Goal: Find specific page/section: Find specific page/section

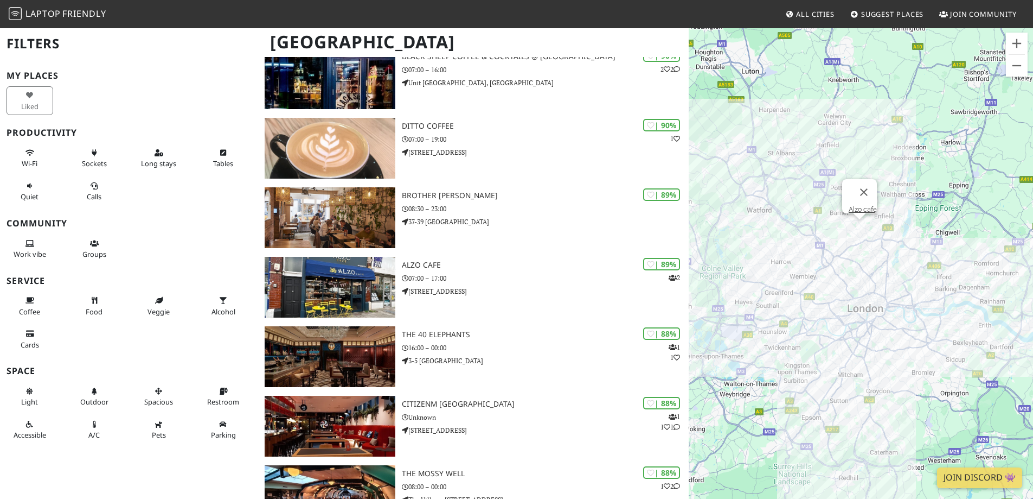
scroll to position [651, 0]
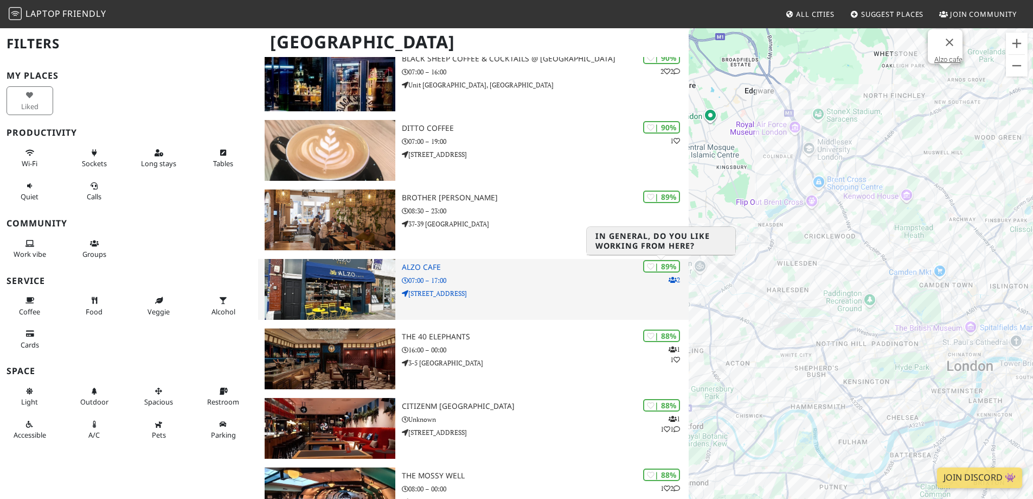
drag, startPoint x: 856, startPoint y: 269, endPoint x: 670, endPoint y: 265, distance: 185.6
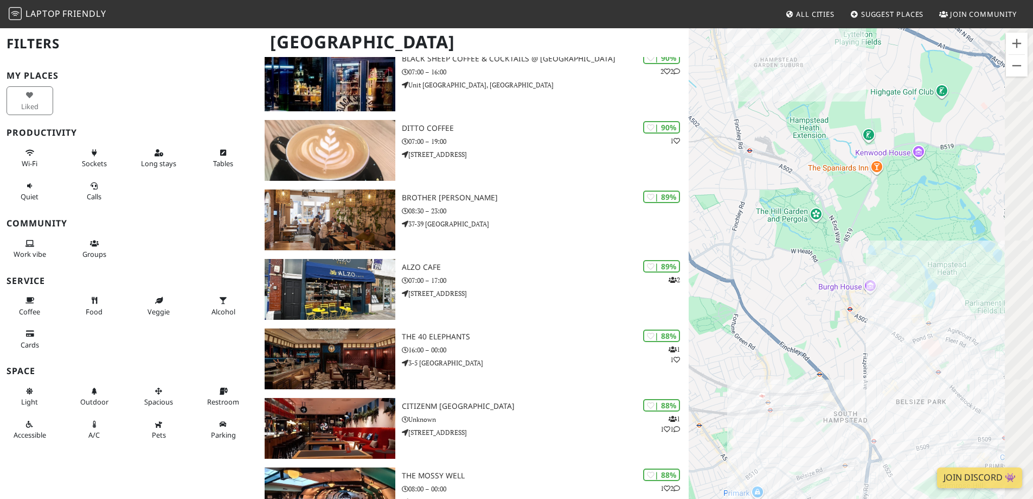
drag, startPoint x: 872, startPoint y: 235, endPoint x: 747, endPoint y: 149, distance: 151.7
click at [763, 163] on div "To navigate, press the arrow keys." at bounding box center [861, 276] width 344 height 499
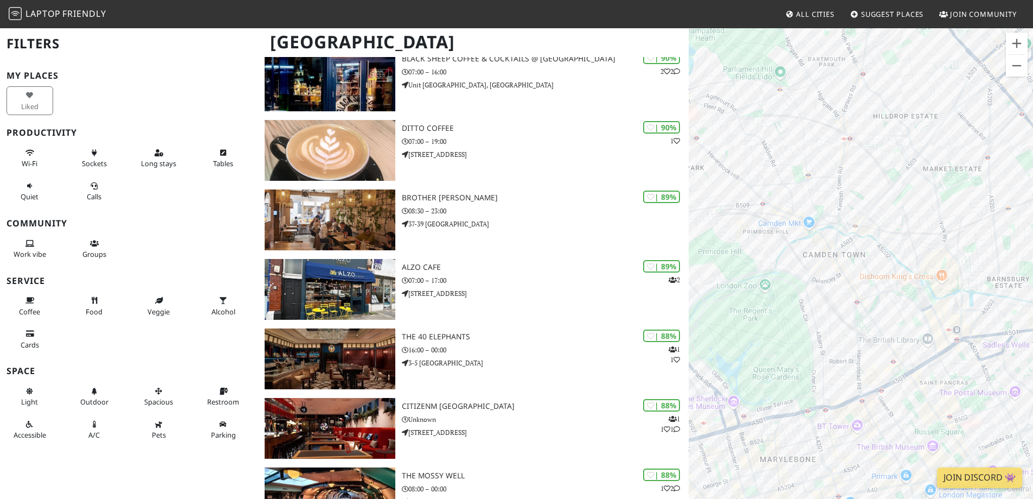
drag, startPoint x: 890, startPoint y: 286, endPoint x: 773, endPoint y: 112, distance: 209.9
click at [773, 112] on div "To navigate, press the arrow keys." at bounding box center [861, 276] width 344 height 499
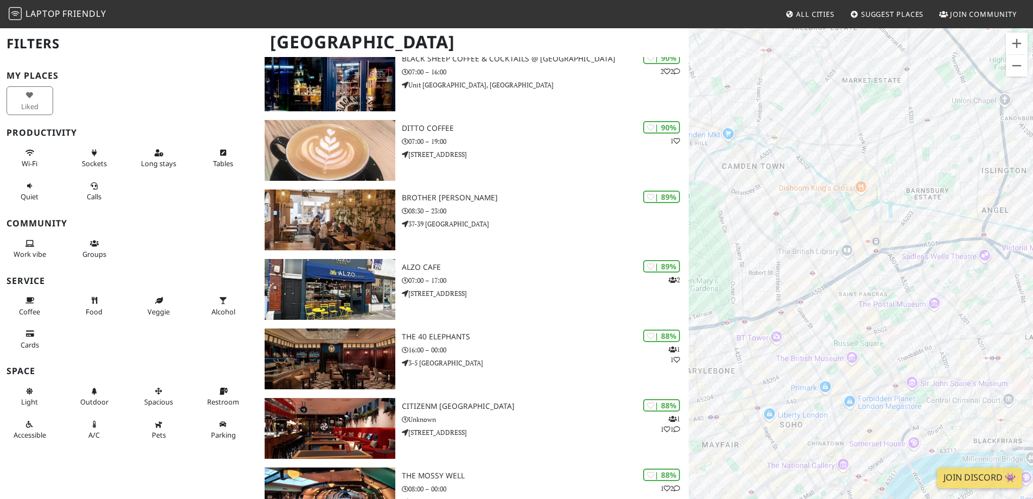
drag, startPoint x: 968, startPoint y: 270, endPoint x: 892, endPoint y: 224, distance: 89.1
click at [892, 224] on div "To navigate, press the arrow keys." at bounding box center [861, 276] width 344 height 499
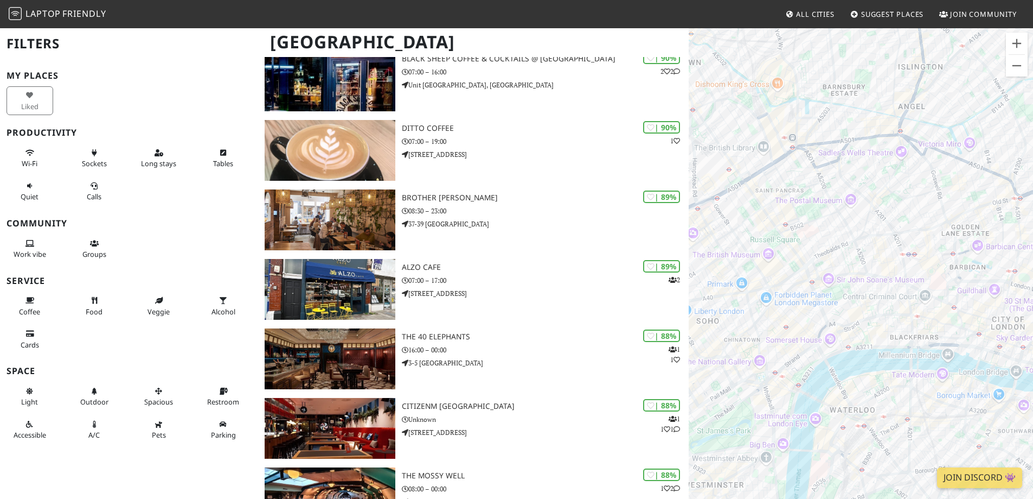
drag, startPoint x: 821, startPoint y: 296, endPoint x: 736, endPoint y: 188, distance: 137.6
click at [736, 188] on div "To navigate, press the arrow keys." at bounding box center [861, 276] width 344 height 499
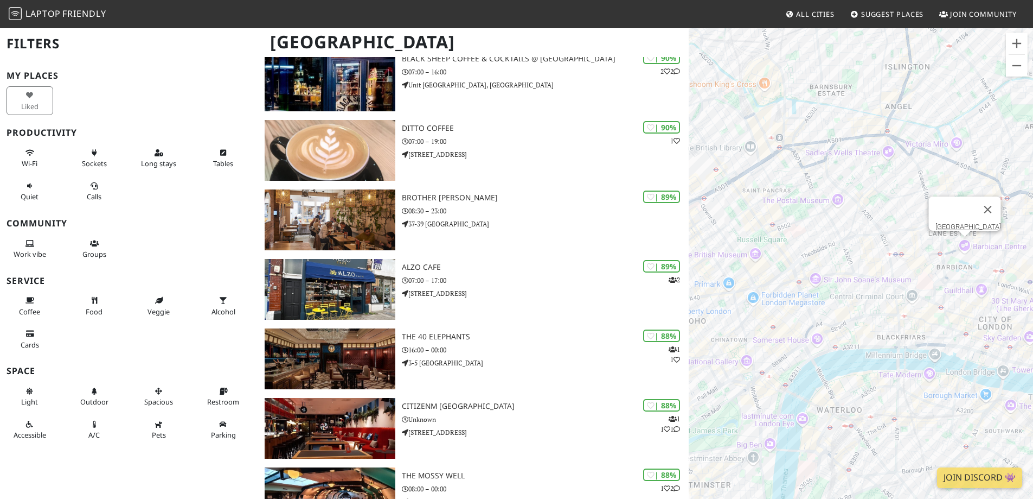
click at [964, 243] on div "To navigate, press the arrow keys. [GEOGRAPHIC_DATA]" at bounding box center [861, 276] width 344 height 499
click at [963, 243] on div "To navigate, press the arrow keys. [GEOGRAPHIC_DATA] [GEOGRAPHIC_DATA]" at bounding box center [861, 276] width 344 height 499
click at [952, 222] on link "[GEOGRAPHIC_DATA]" at bounding box center [968, 226] width 66 height 8
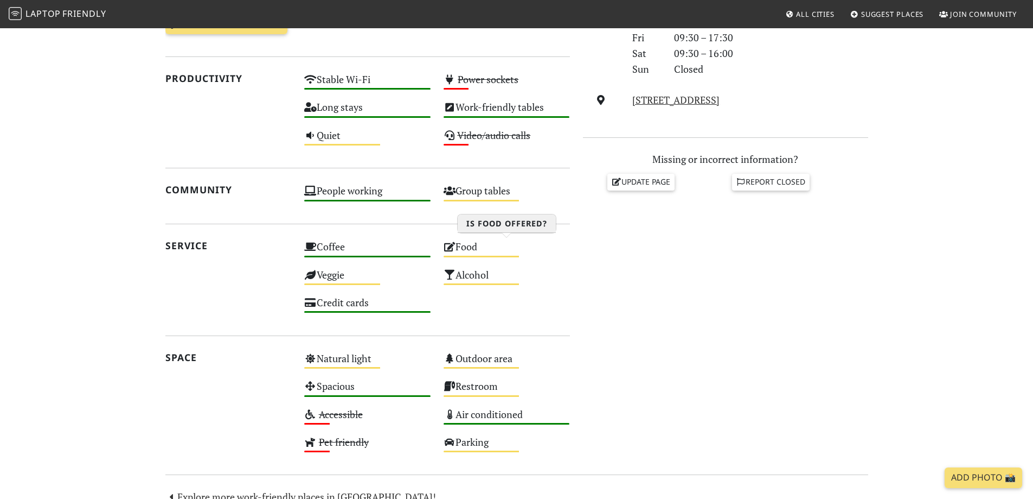
scroll to position [380, 0]
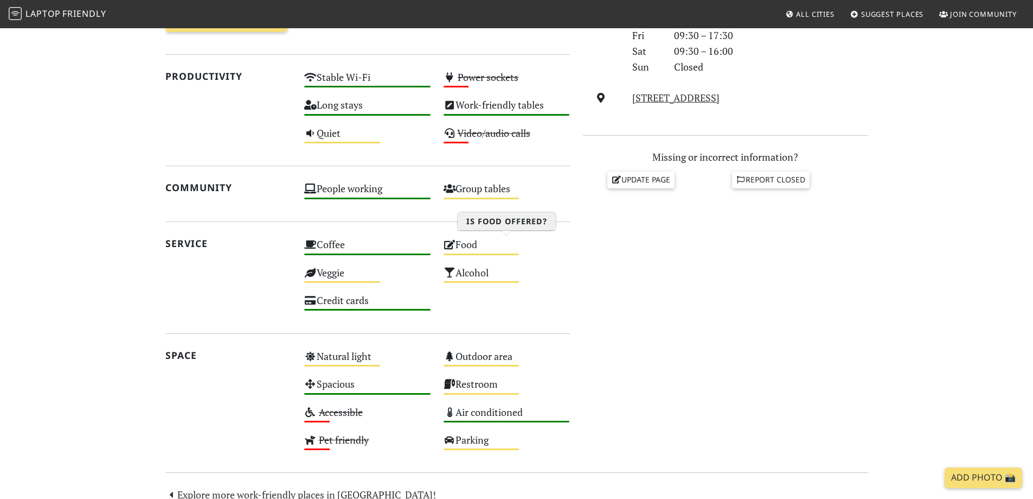
click at [474, 245] on div "Food Medium" at bounding box center [506, 249] width 139 height 28
